Goal: Communication & Community: Answer question/provide support

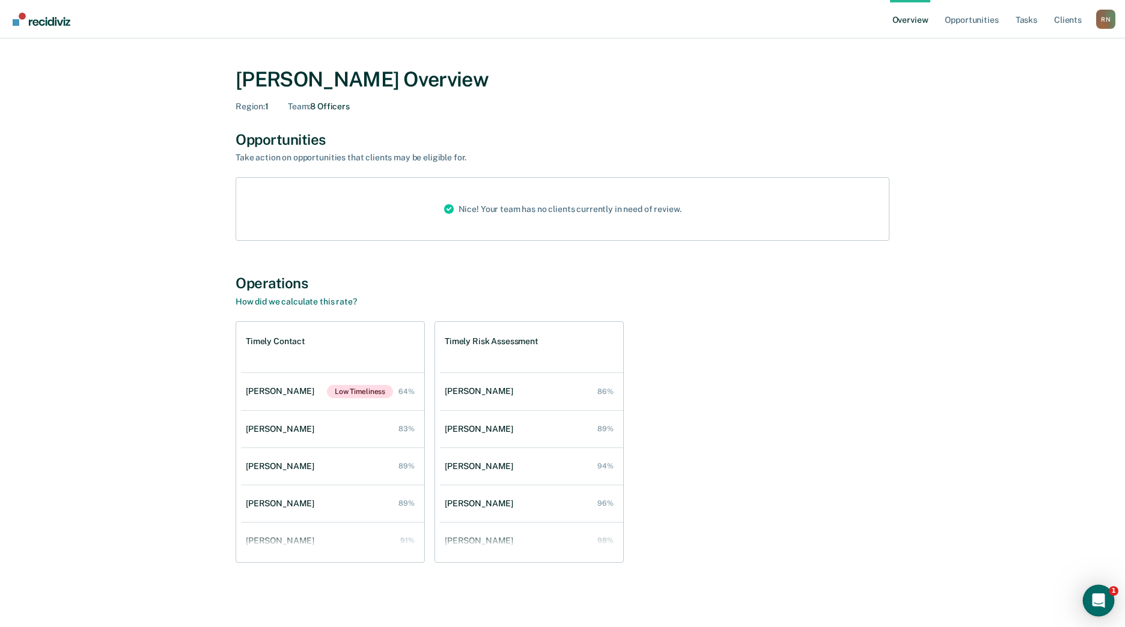
click at [1089, 601] on icon "Open Intercom Messenger" at bounding box center [1098, 601] width 20 height 20
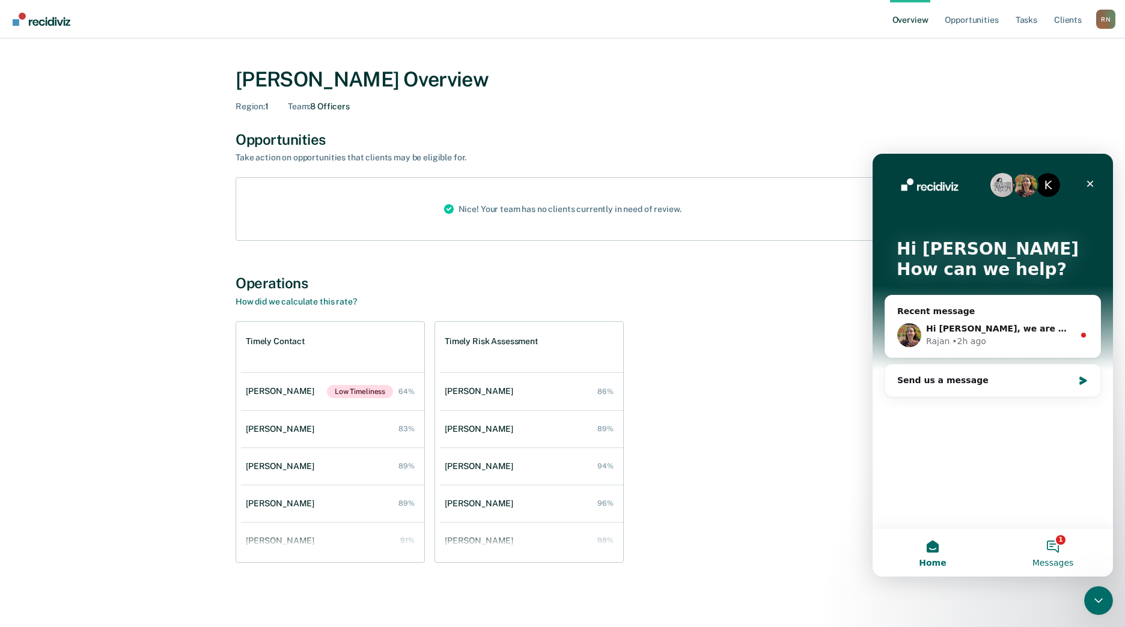
click at [1055, 551] on button "1 Messages" at bounding box center [1052, 553] width 120 height 48
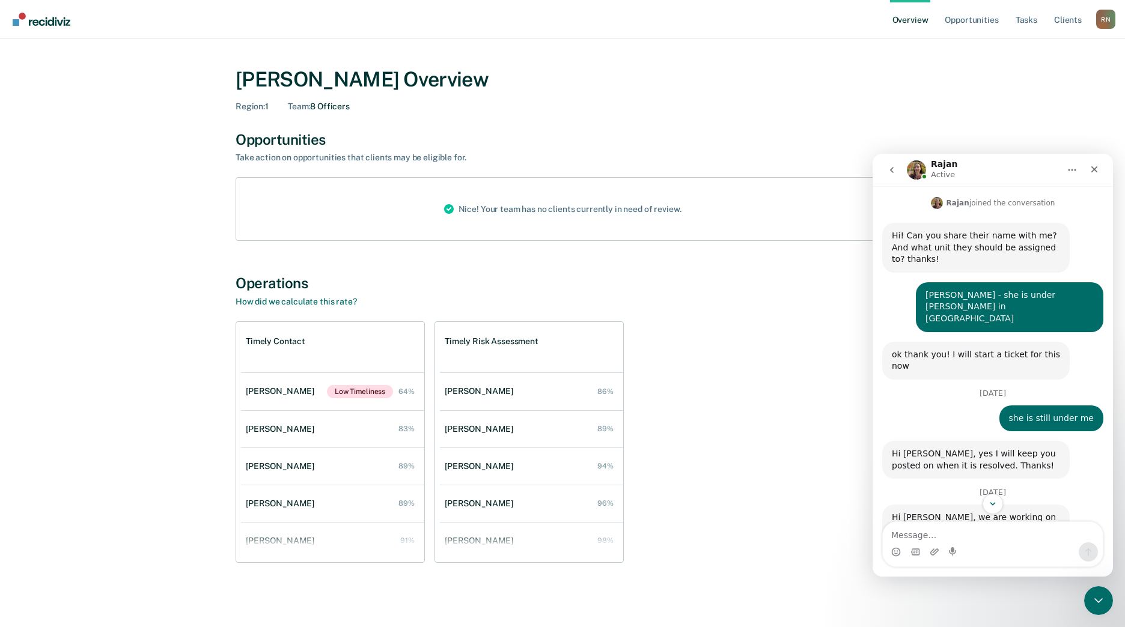
scroll to position [231, 0]
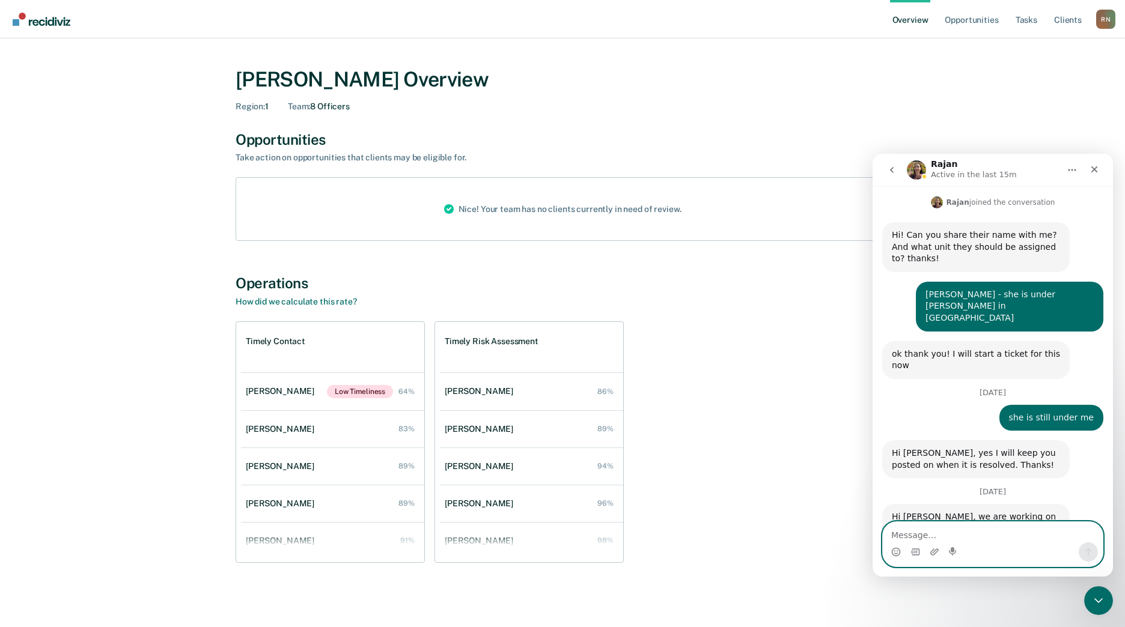
click at [918, 529] on textarea "Message…" at bounding box center [992, 532] width 220 height 20
paste textarea "User Information User Id * Employee Id Employee Number Employee Office TA00158 …"
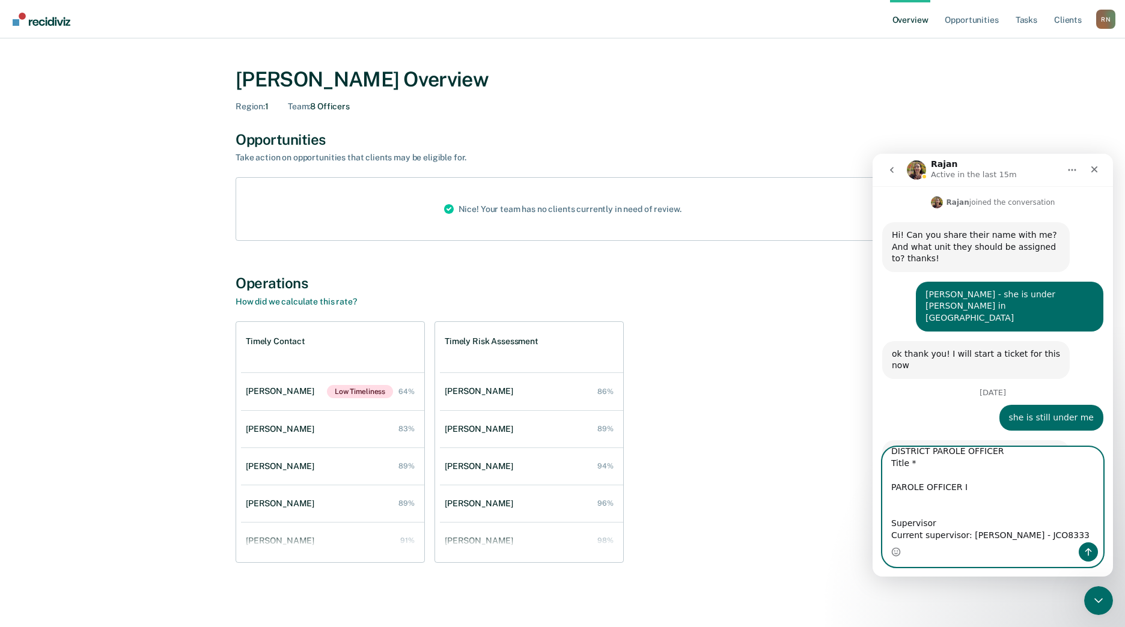
scroll to position [305, 0]
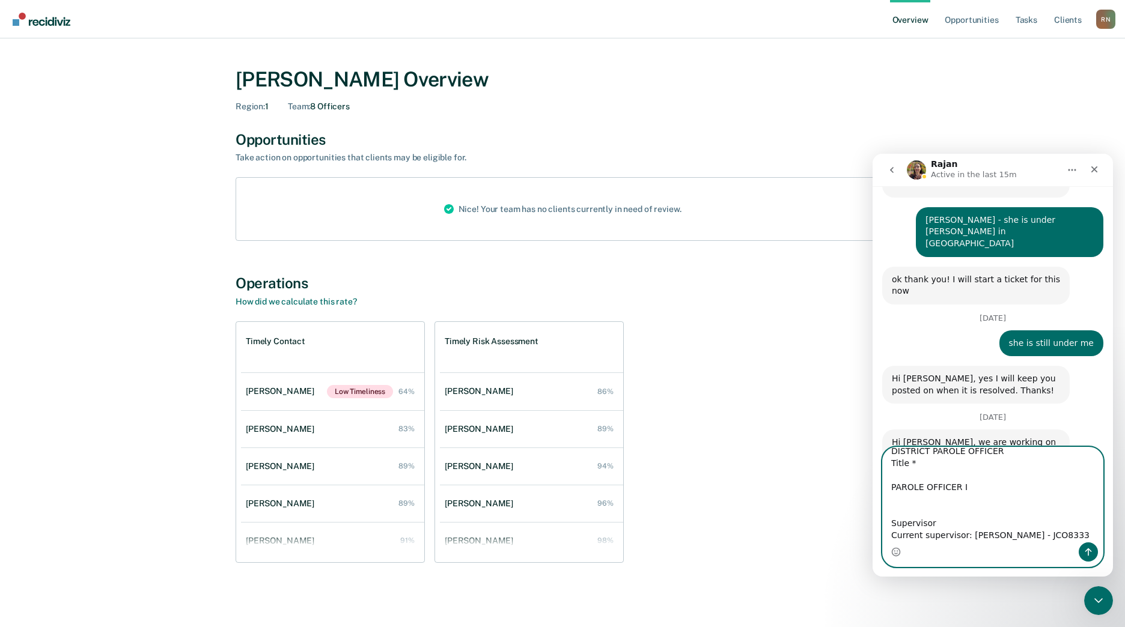
type textarea "User Information User Id * Employee Id Employee Number Employee Office TA00158 …"
click at [1091, 555] on icon "Send a message…" at bounding box center [1088, 552] width 10 height 10
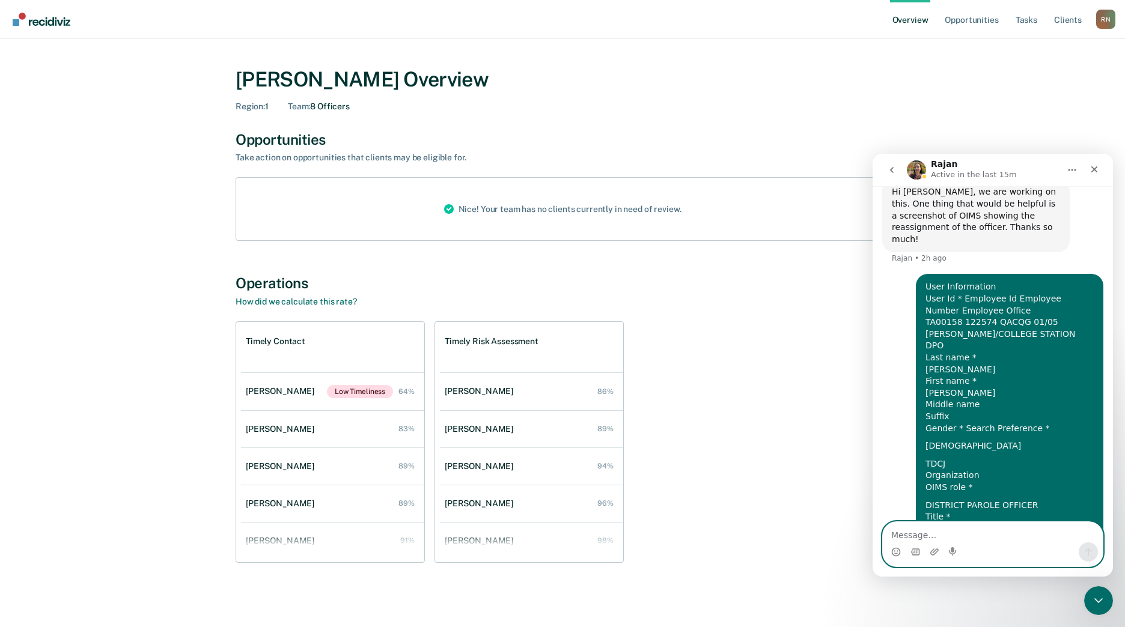
scroll to position [568, 0]
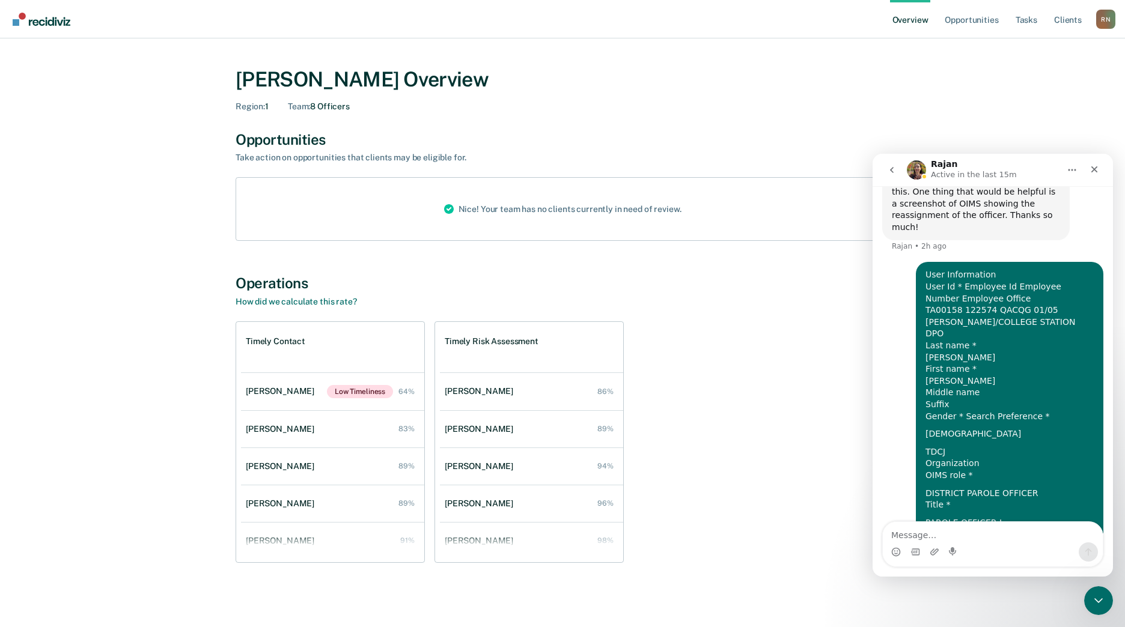
click at [780, 446] on div "Timely Contact [PERSON_NAME] Low Timeliness 64% [PERSON_NAME] 83% [PERSON_NAME]…" at bounding box center [562, 441] width 654 height 241
